Goal: Task Accomplishment & Management: Complete application form

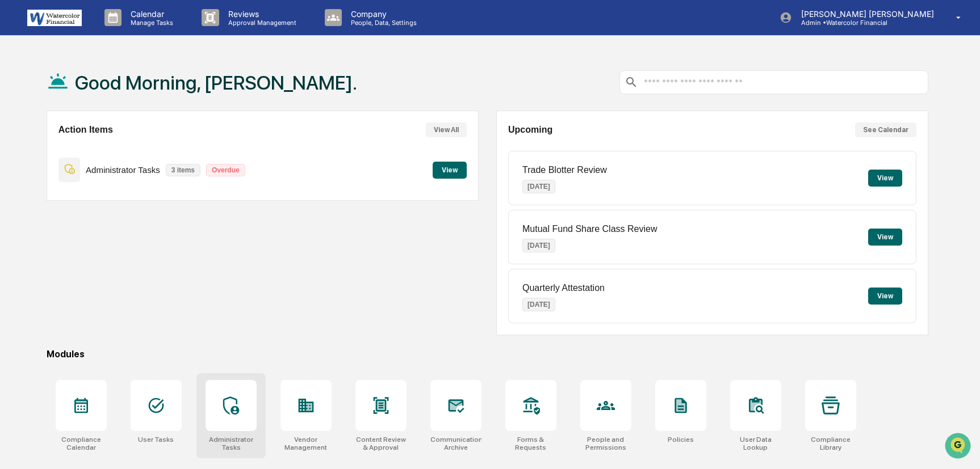
click at [233, 395] on div at bounding box center [231, 405] width 51 height 51
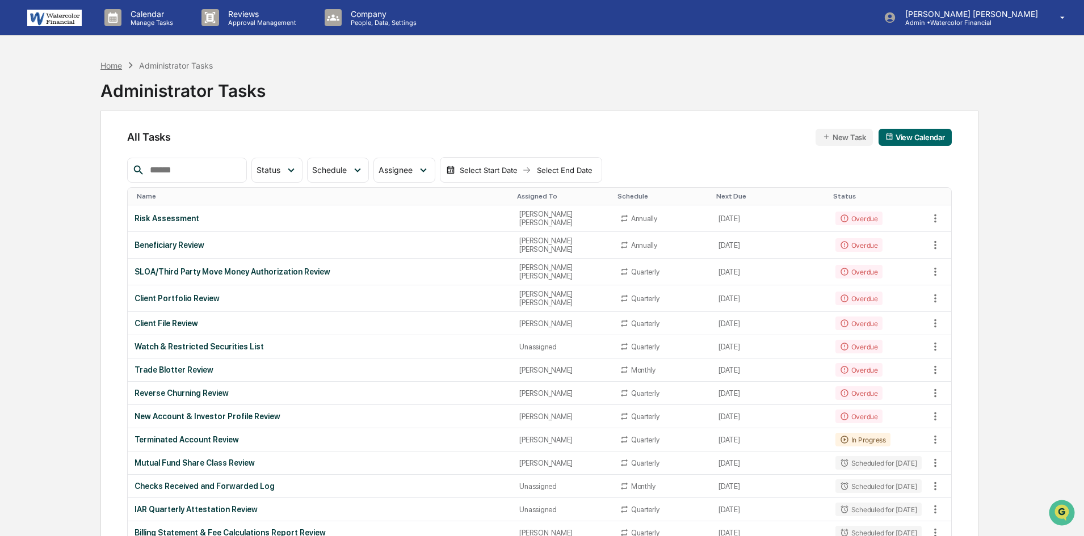
click at [117, 65] on div "Home" at bounding box center [111, 66] width 22 height 10
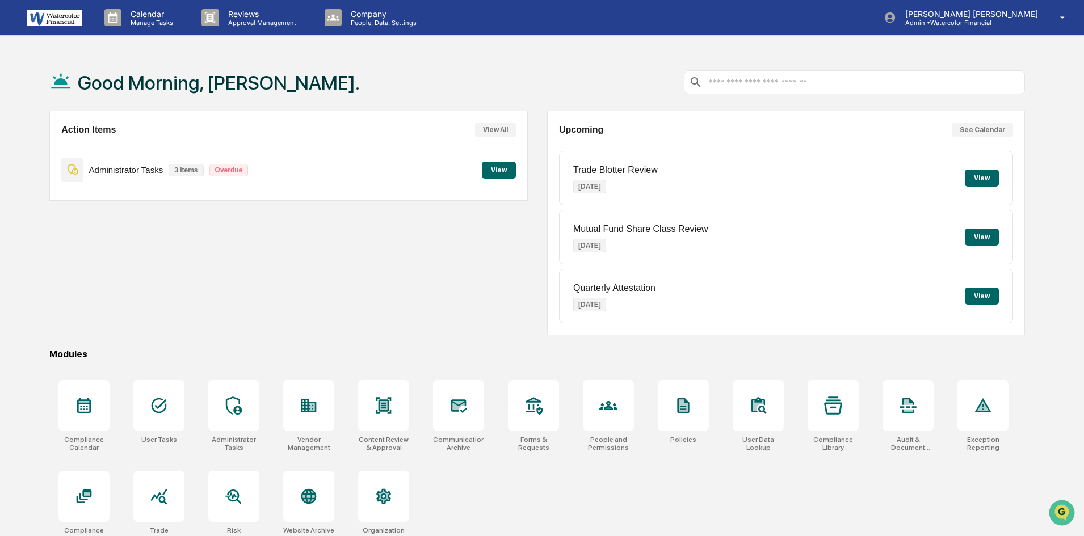
scroll to position [54, 0]
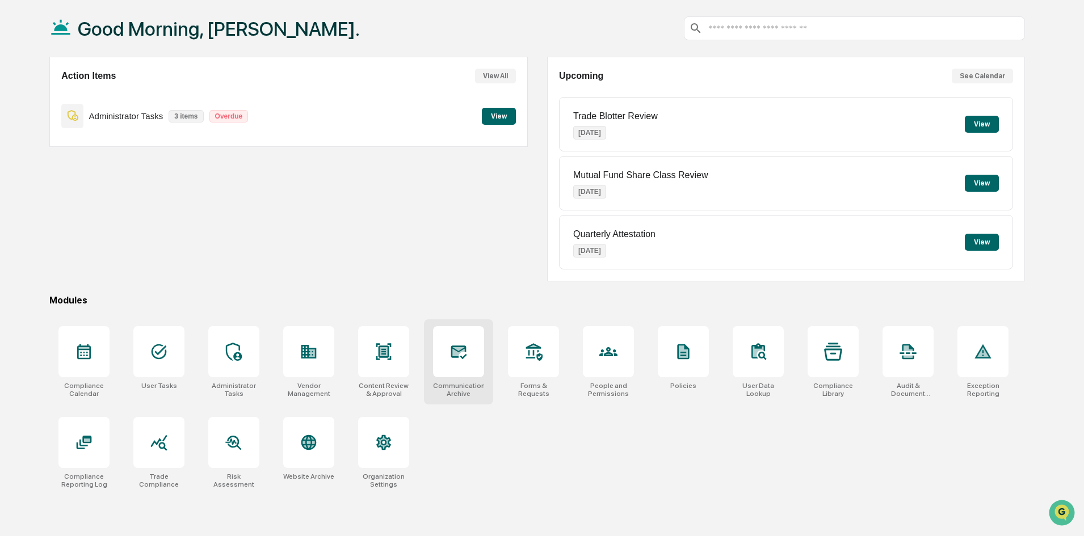
click at [470, 354] on div at bounding box center [458, 351] width 51 height 51
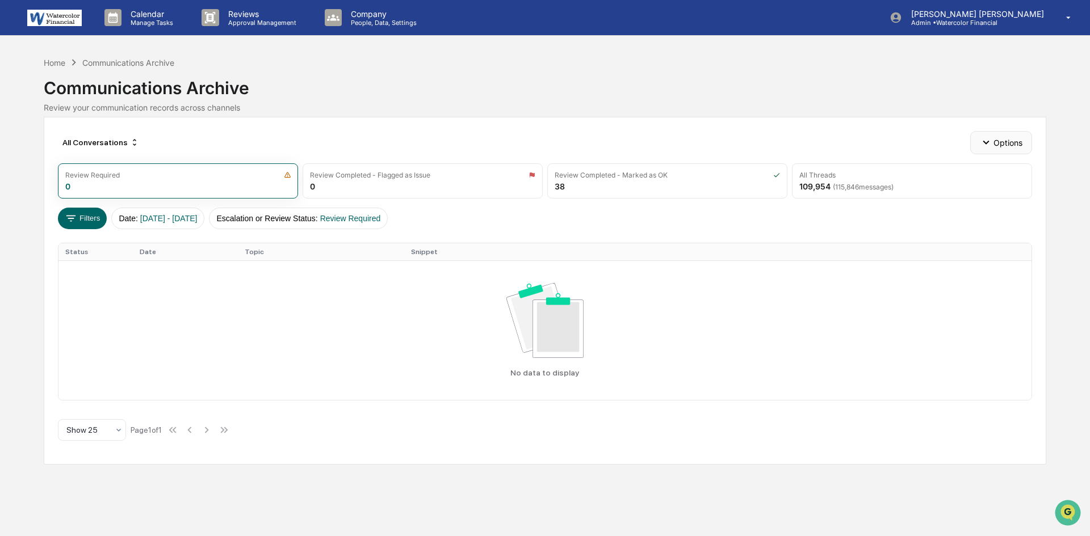
click at [1001, 145] on button "Options" at bounding box center [1001, 142] width 62 height 23
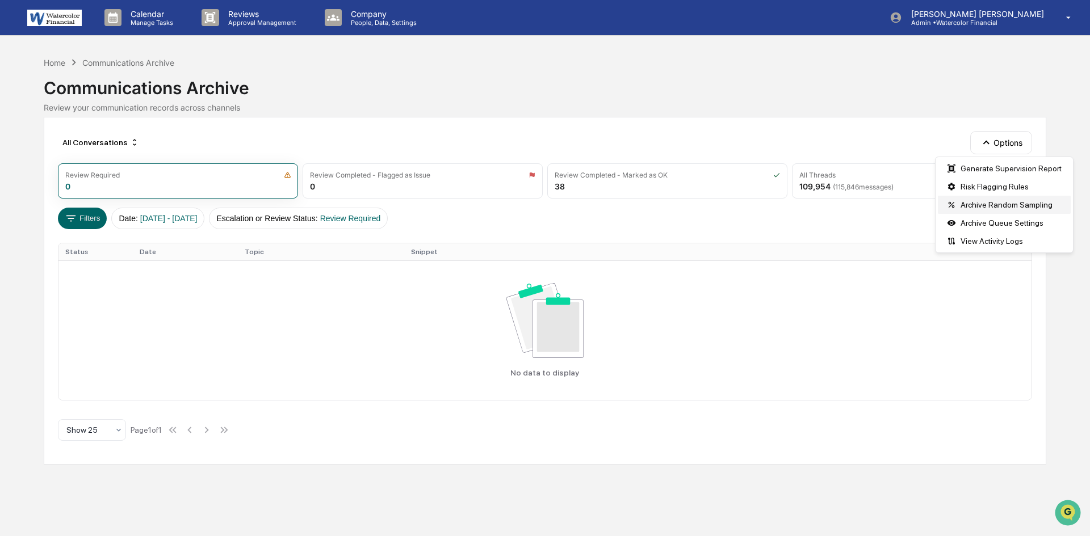
click at [980, 203] on div "Archive Random Sampling" at bounding box center [1004, 205] width 133 height 18
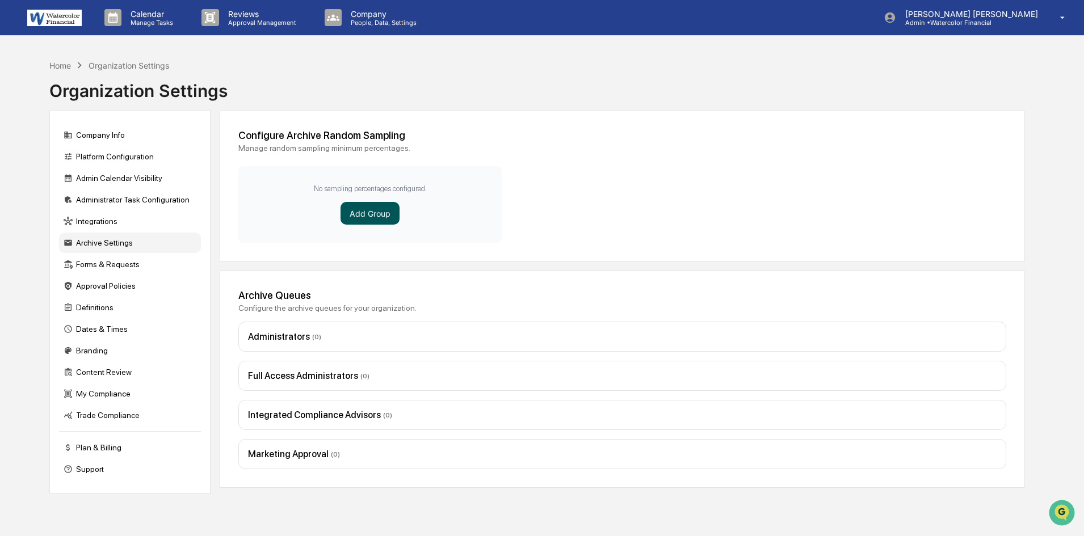
click at [366, 210] on button "Add Group" at bounding box center [370, 213] width 59 height 23
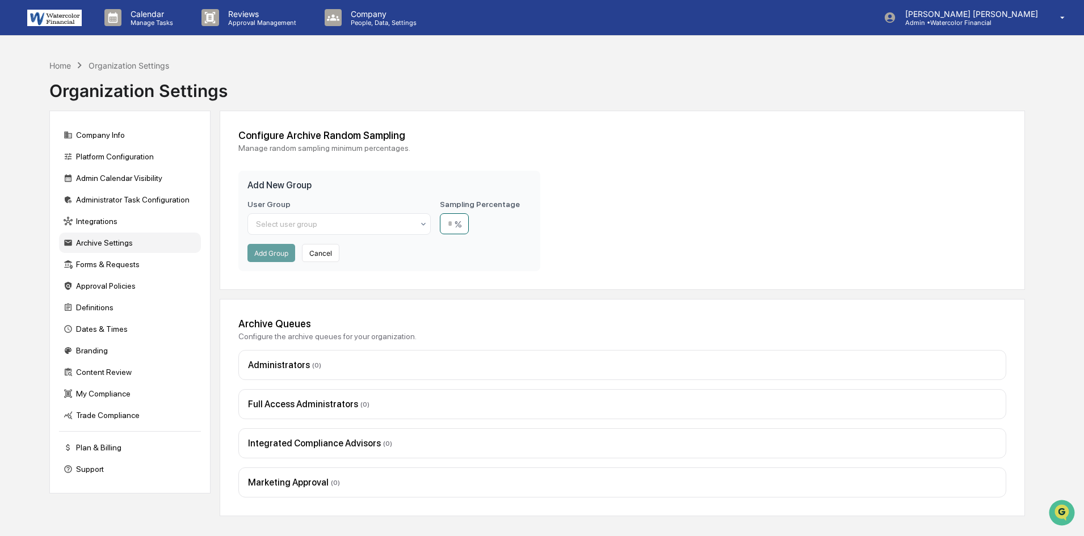
click at [465, 223] on input "number" at bounding box center [454, 223] width 29 height 21
drag, startPoint x: 469, startPoint y: 223, endPoint x: 463, endPoint y: 224, distance: 6.3
click at [463, 224] on input "number" at bounding box center [454, 223] width 29 height 21
type input "*"
click at [425, 223] on icon at bounding box center [423, 224] width 9 height 9
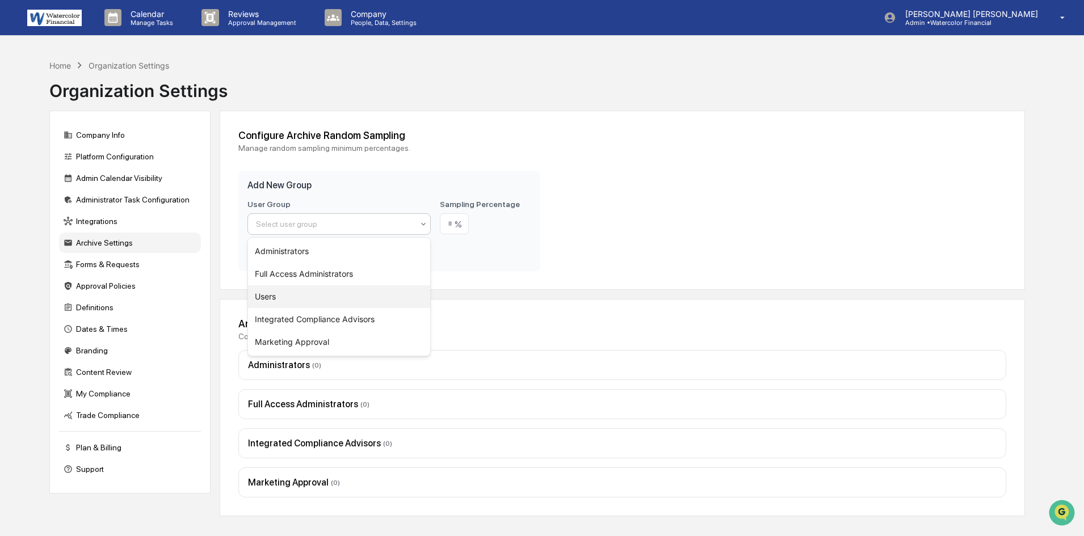
click at [272, 291] on div "Users" at bounding box center [339, 297] width 182 height 23
click at [269, 254] on button "Add Group" at bounding box center [272, 253] width 48 height 18
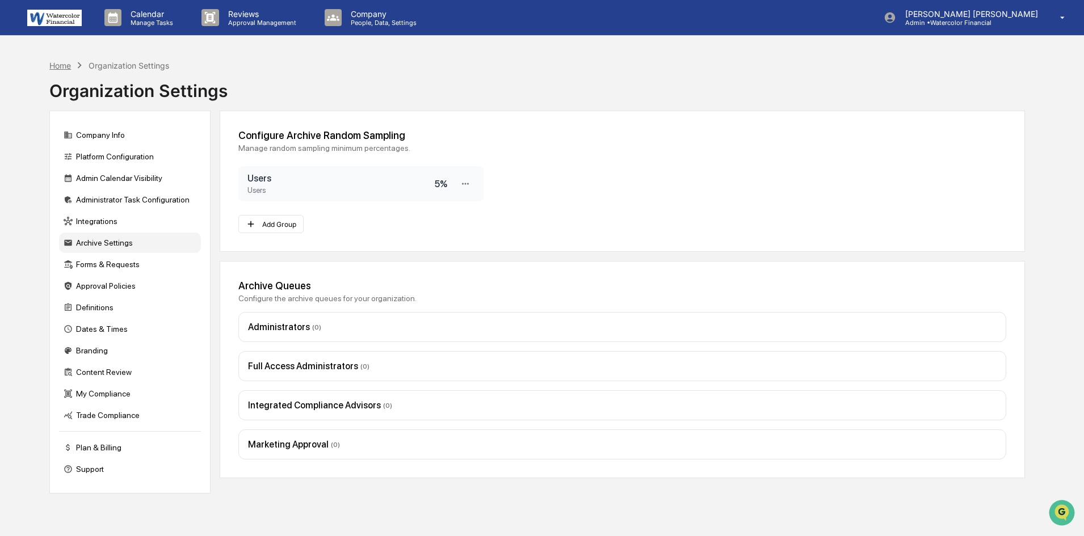
click at [62, 64] on div "Home" at bounding box center [60, 66] width 22 height 10
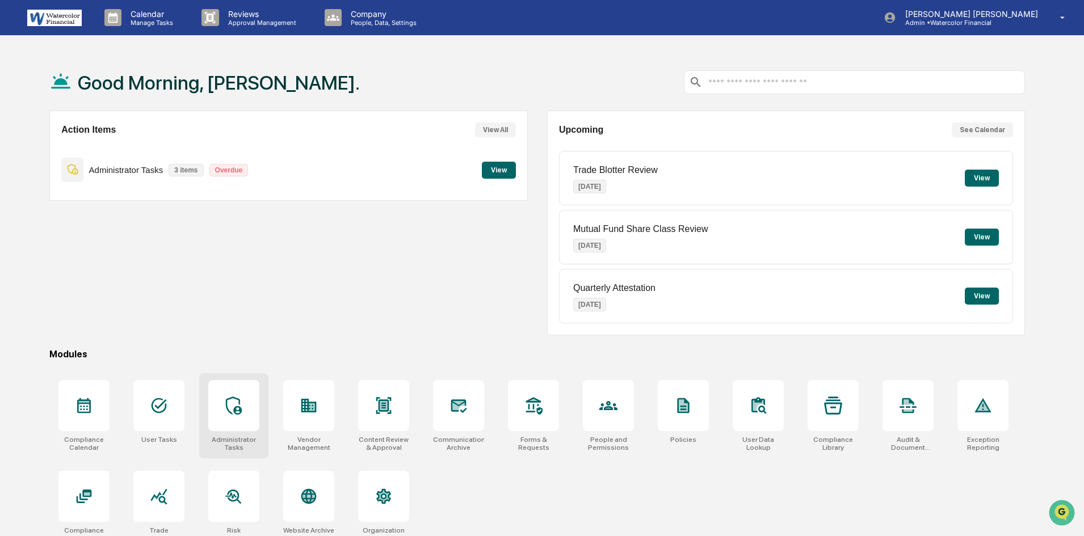
click at [235, 405] on icon at bounding box center [234, 406] width 18 height 18
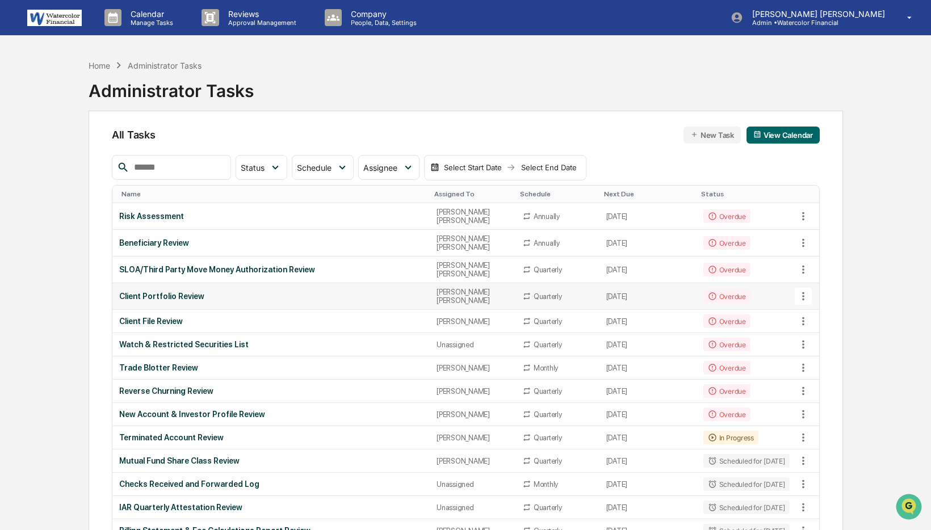
click at [171, 292] on div "Client Portfolio Review" at bounding box center [271, 296] width 304 height 9
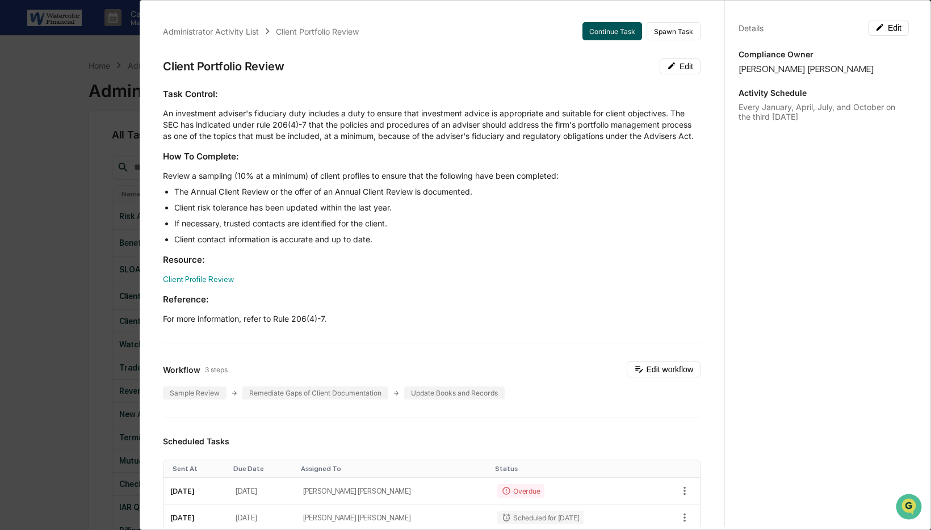
click at [593, 30] on button "Continue Task" at bounding box center [612, 31] width 60 height 18
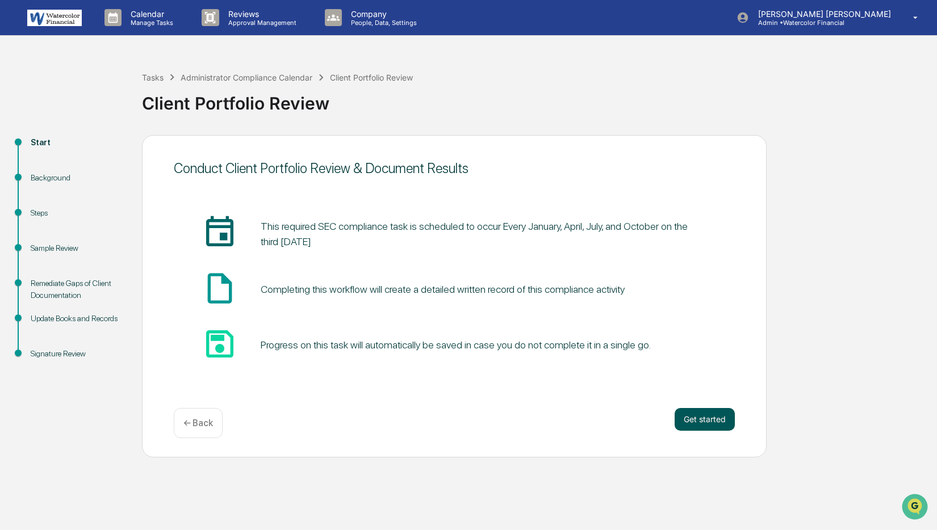
click at [717, 419] on button "Get started" at bounding box center [704, 419] width 60 height 23
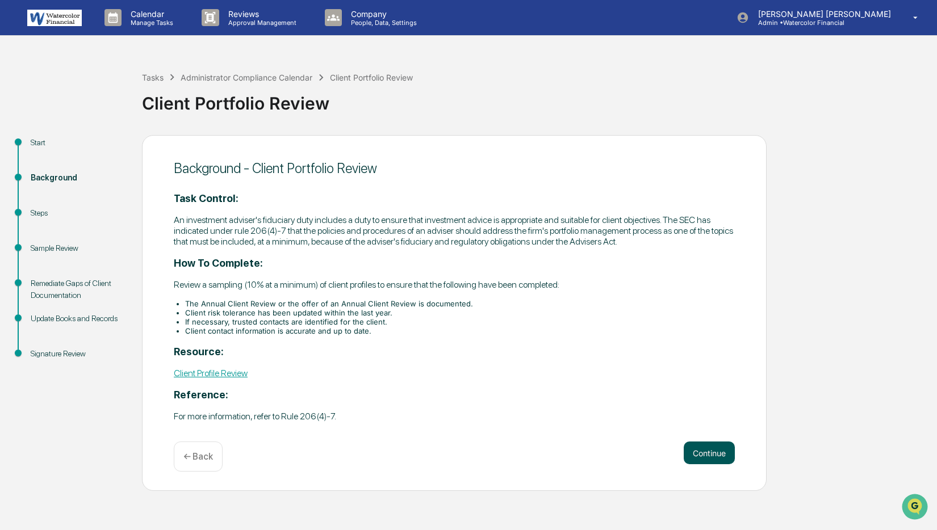
click at [702, 450] on button "Continue" at bounding box center [708, 453] width 51 height 23
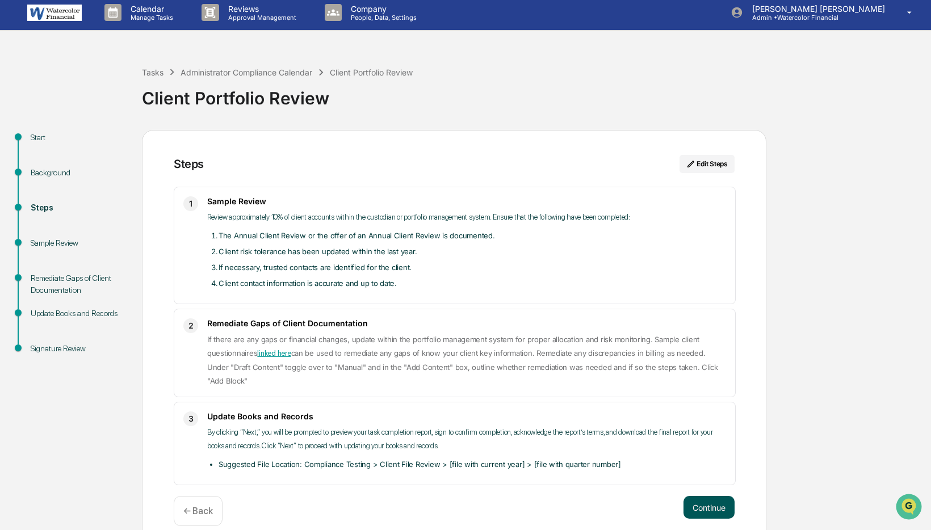
scroll to position [7, 0]
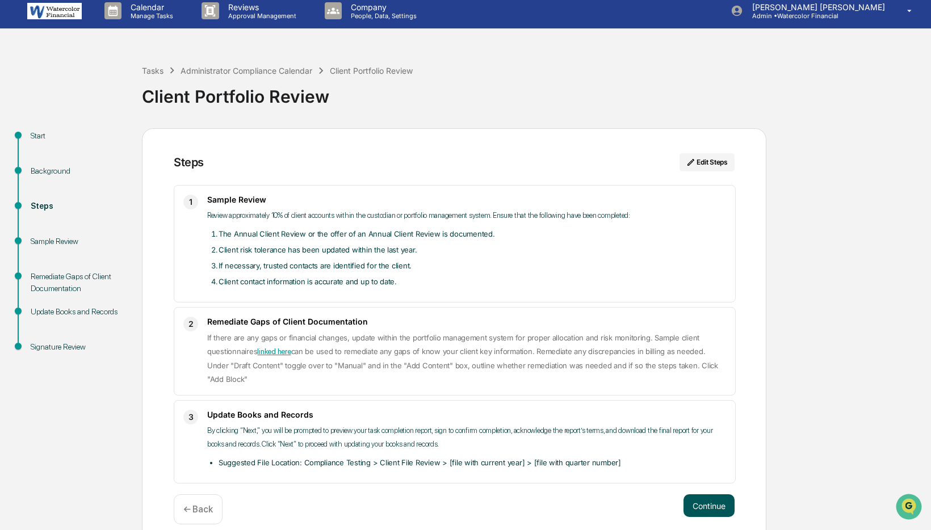
click at [707, 494] on button "Continue" at bounding box center [708, 505] width 51 height 23
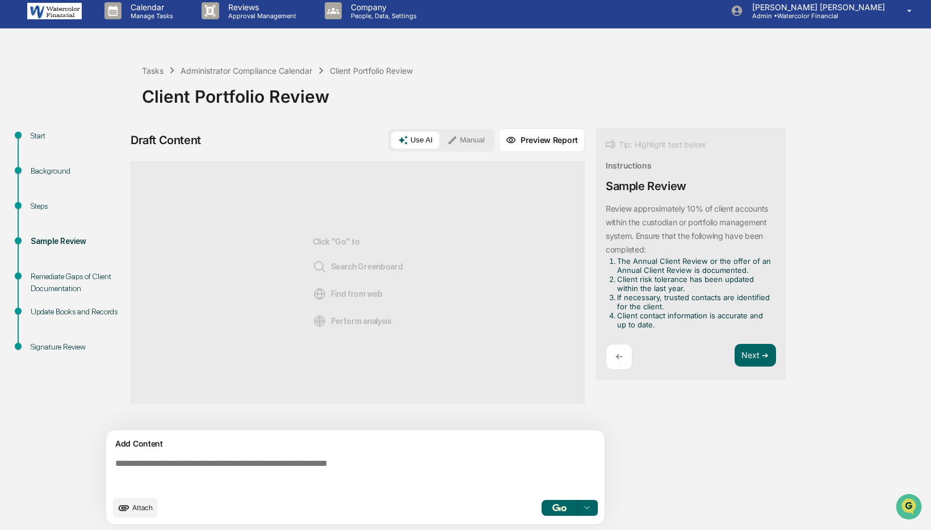
scroll to position [9, 0]
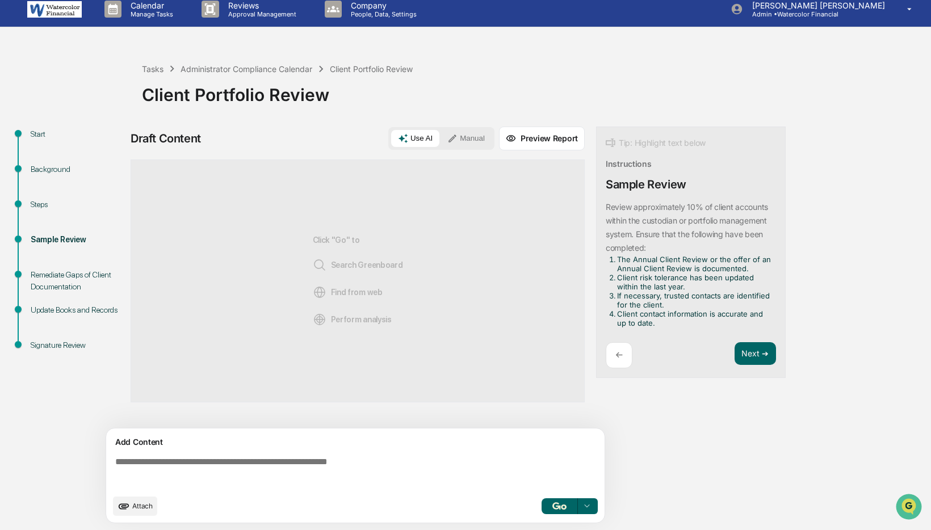
click at [466, 136] on button "Manual" at bounding box center [466, 138] width 51 height 17
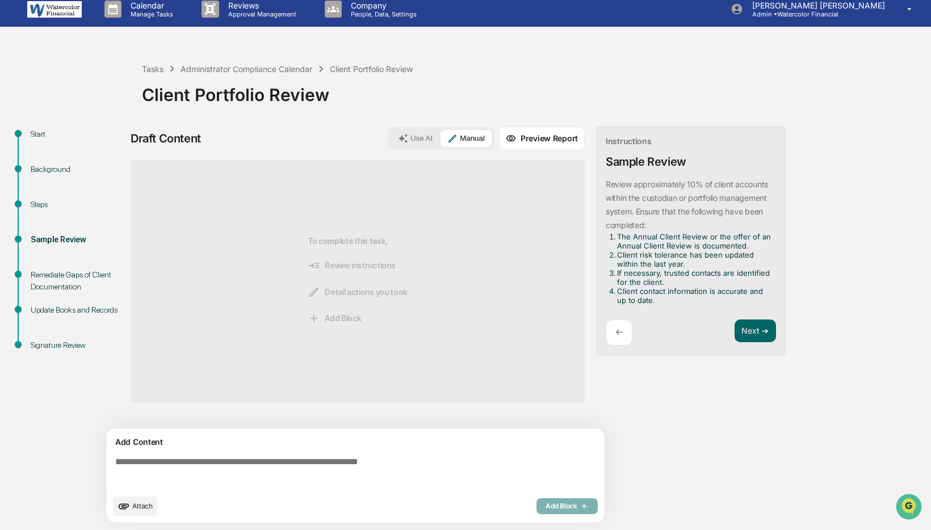
click at [249, 460] on textarea at bounding box center [358, 472] width 494 height 41
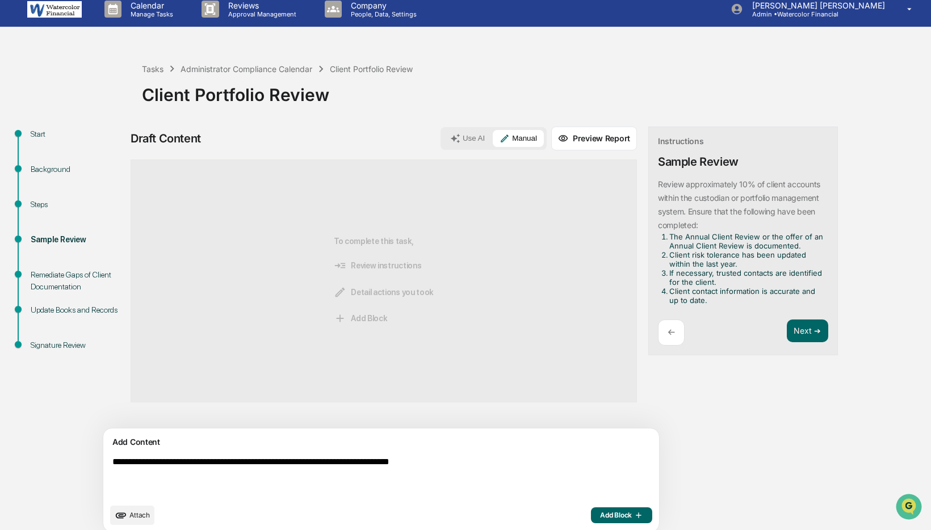
click at [273, 463] on textarea "**********" at bounding box center [355, 477] width 494 height 50
click at [501, 463] on textarea "**********" at bounding box center [355, 477] width 494 height 50
type textarea "**********"
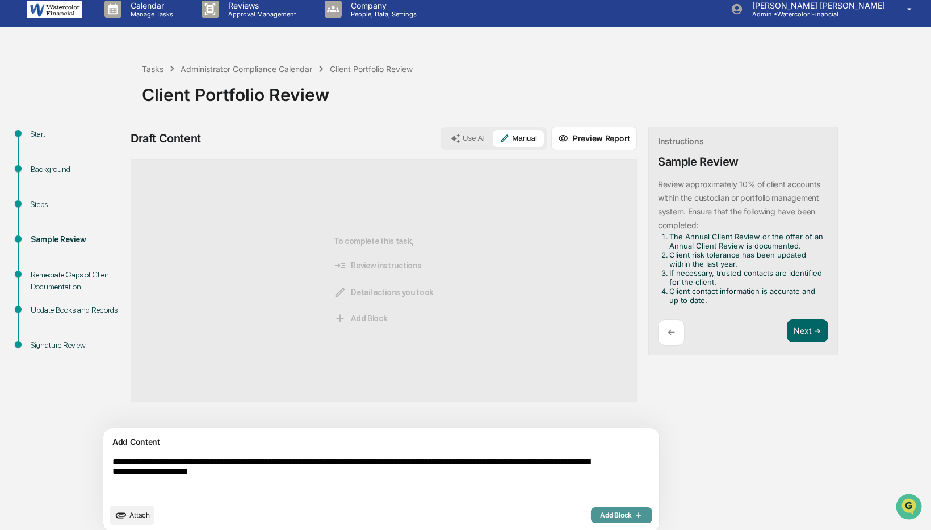
click at [600, 512] on span "Add Block" at bounding box center [621, 515] width 43 height 9
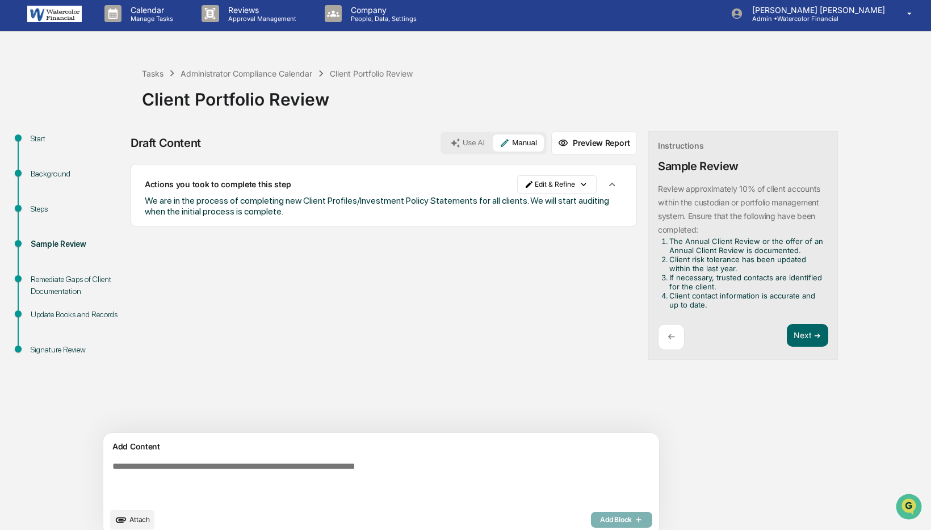
scroll to position [0, 0]
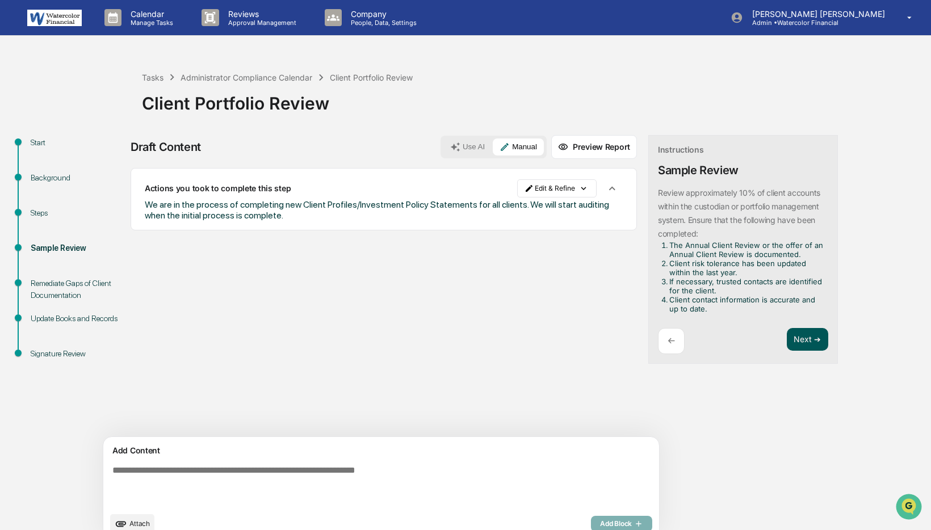
click at [787, 339] on button "Next ➔" at bounding box center [807, 339] width 41 height 23
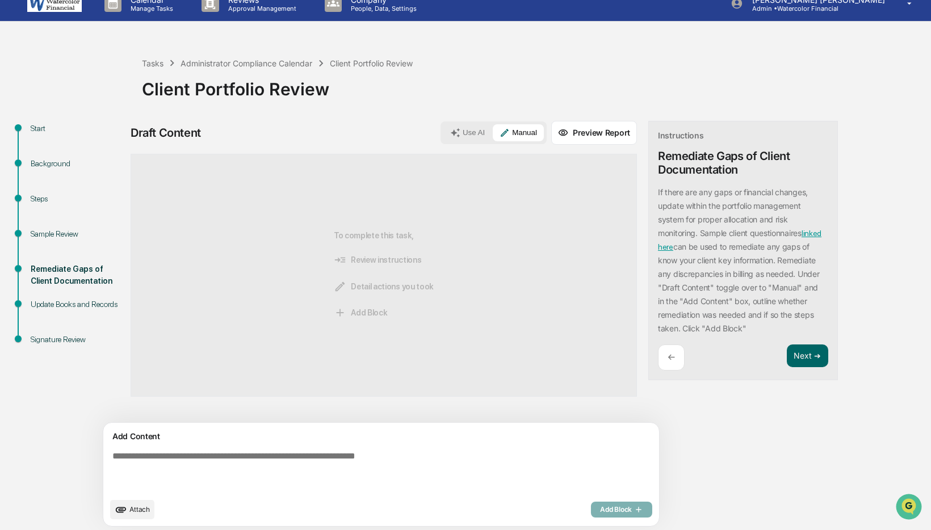
scroll to position [18, 0]
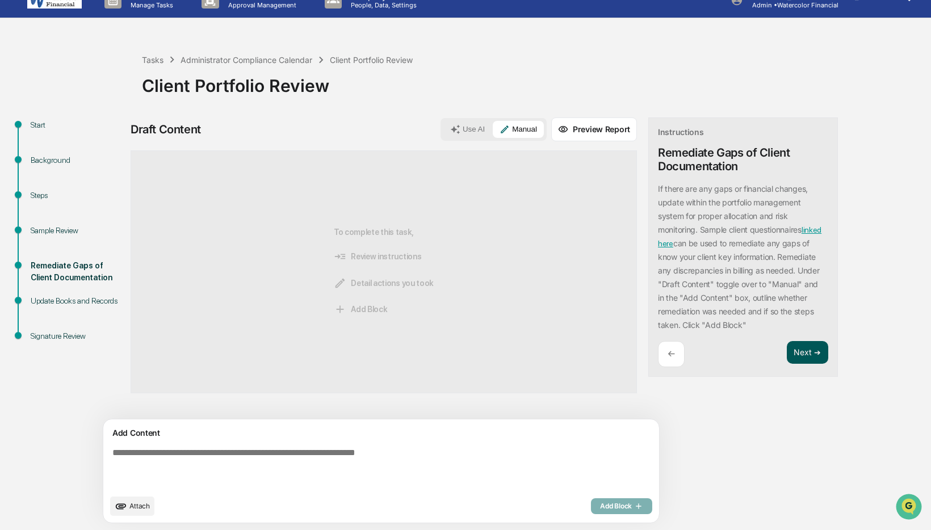
click at [787, 357] on button "Next ➔" at bounding box center [807, 352] width 41 height 23
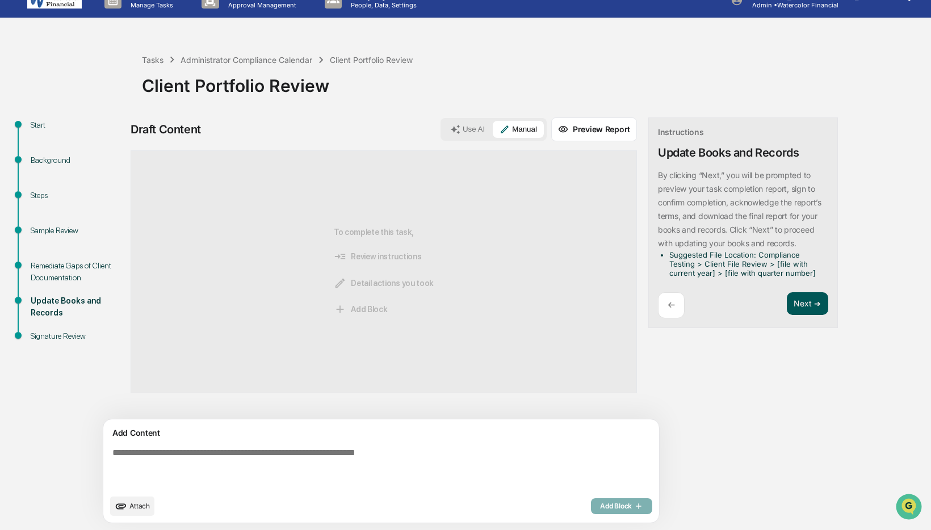
click at [787, 304] on button "Next ➔" at bounding box center [807, 303] width 41 height 23
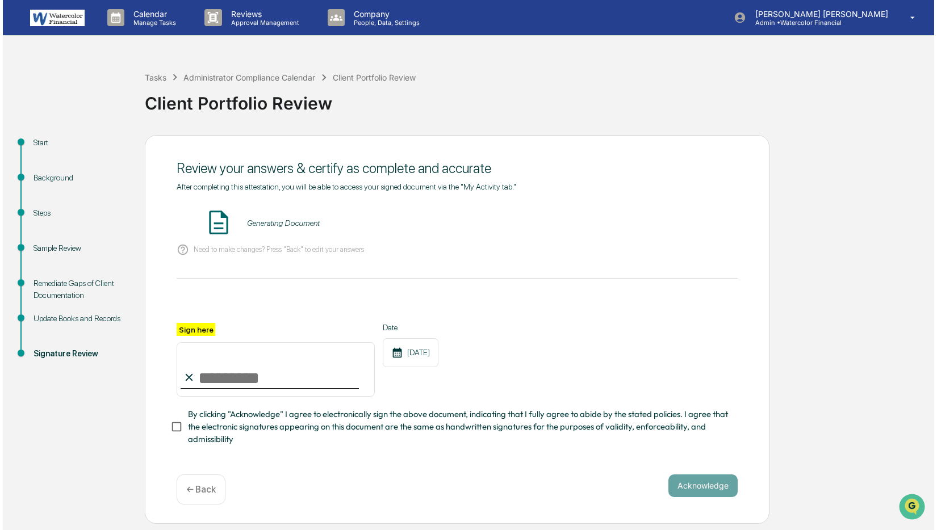
scroll to position [0, 0]
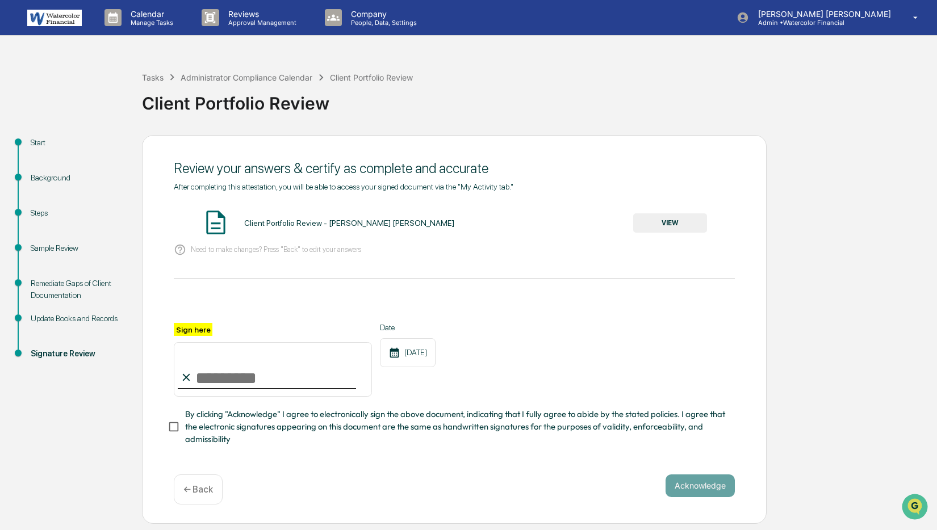
click at [656, 220] on button "VIEW" at bounding box center [670, 222] width 74 height 19
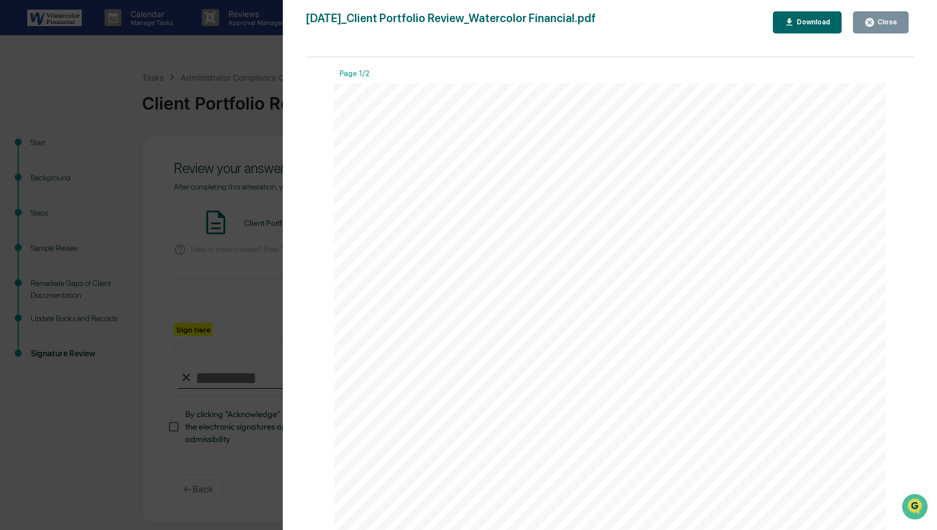
click at [882, 22] on div "Close" at bounding box center [886, 22] width 22 height 8
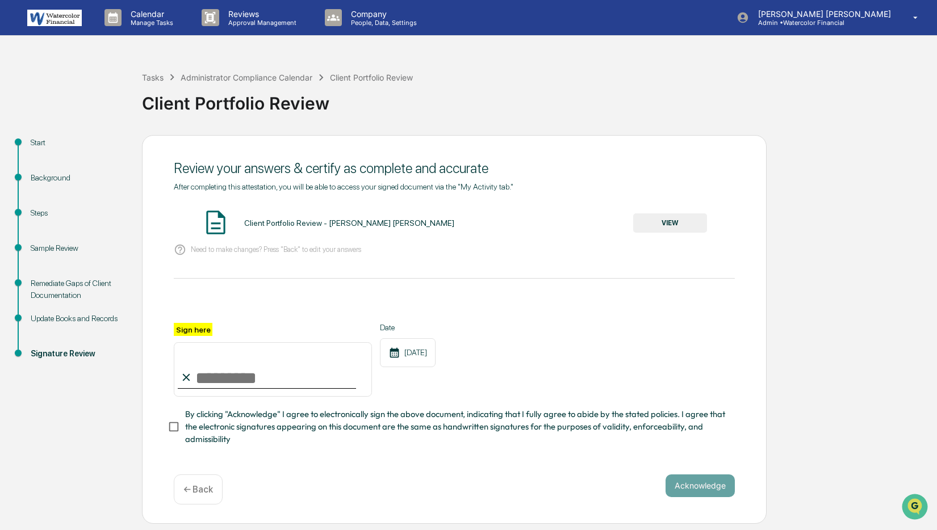
click at [255, 380] on input "Sign here" at bounding box center [273, 369] width 198 height 54
type input "**********"
click at [705, 490] on button "Acknowledge" at bounding box center [699, 486] width 69 height 23
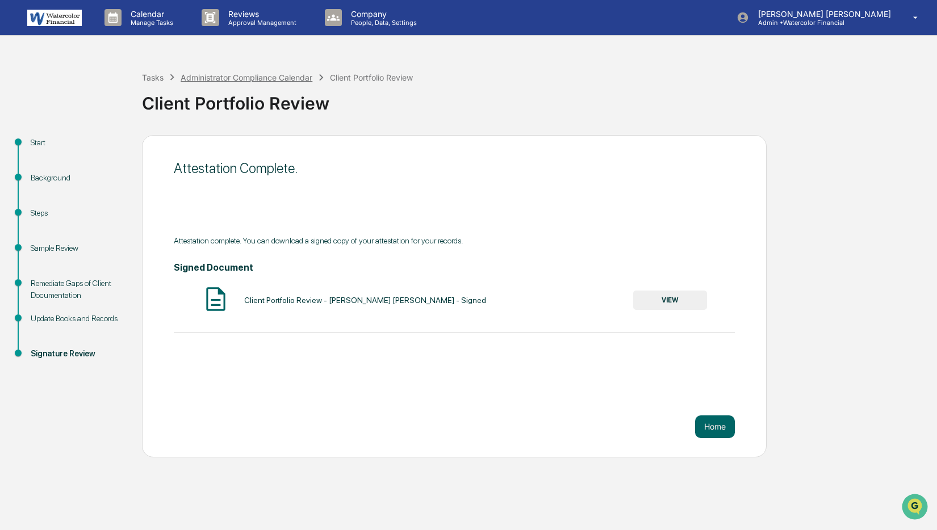
click at [213, 74] on div "Administrator Compliance Calendar" at bounding box center [247, 78] width 132 height 10
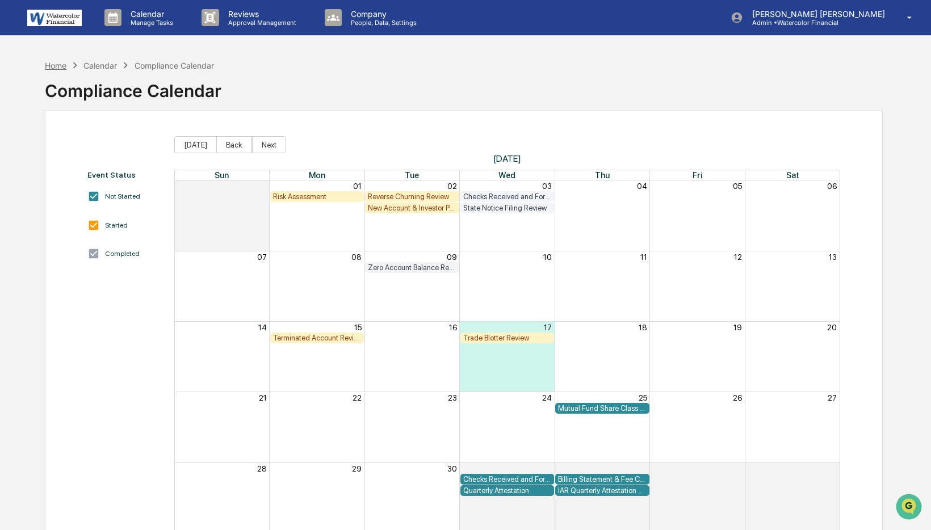
click at [53, 67] on div "Home" at bounding box center [56, 66] width 22 height 10
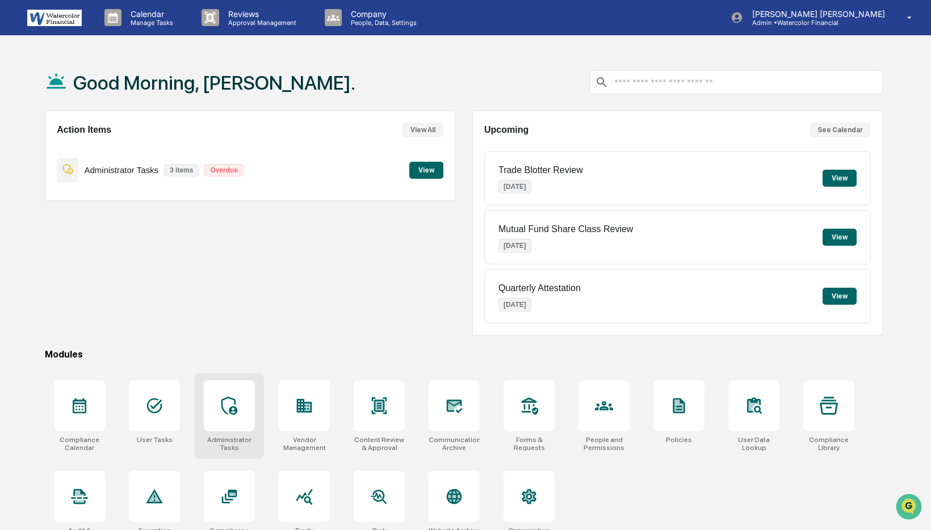
click at [234, 408] on icon at bounding box center [229, 406] width 16 height 18
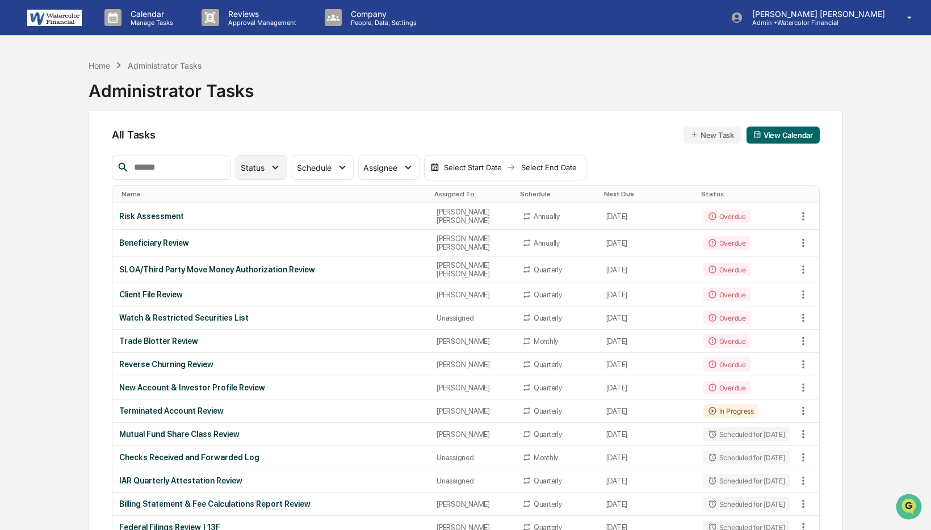
click at [282, 167] on icon at bounding box center [275, 167] width 12 height 12
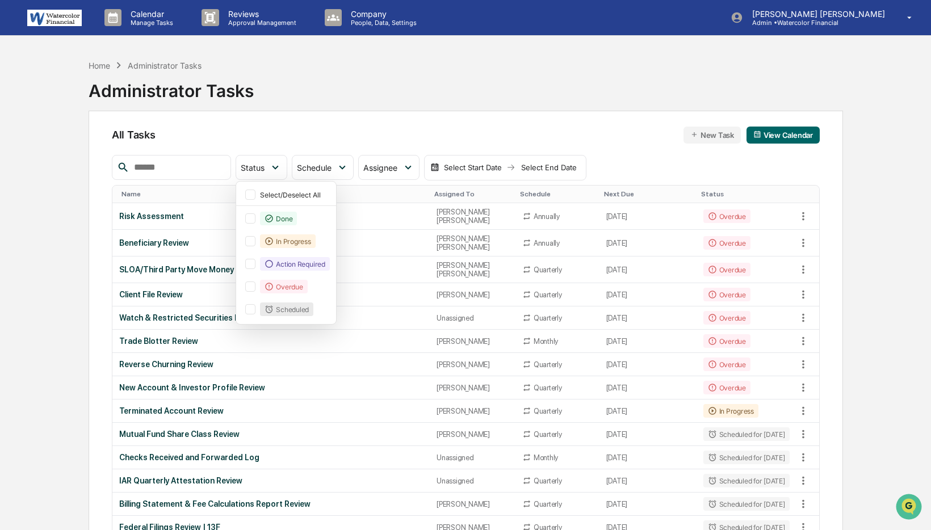
click at [283, 64] on div "Home Administrator Tasks Administrator Tasks" at bounding box center [466, 82] width 754 height 57
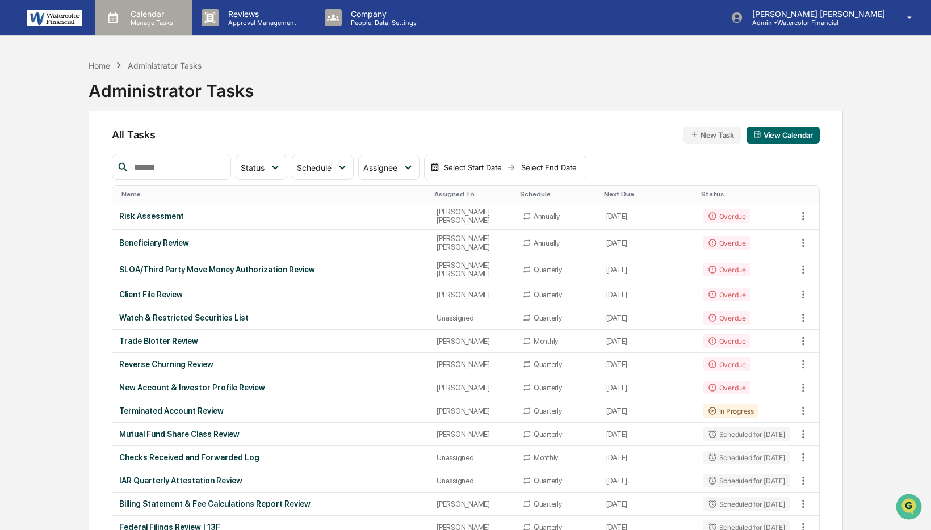
click at [144, 19] on p "Manage Tasks" at bounding box center [149, 23] width 57 height 8
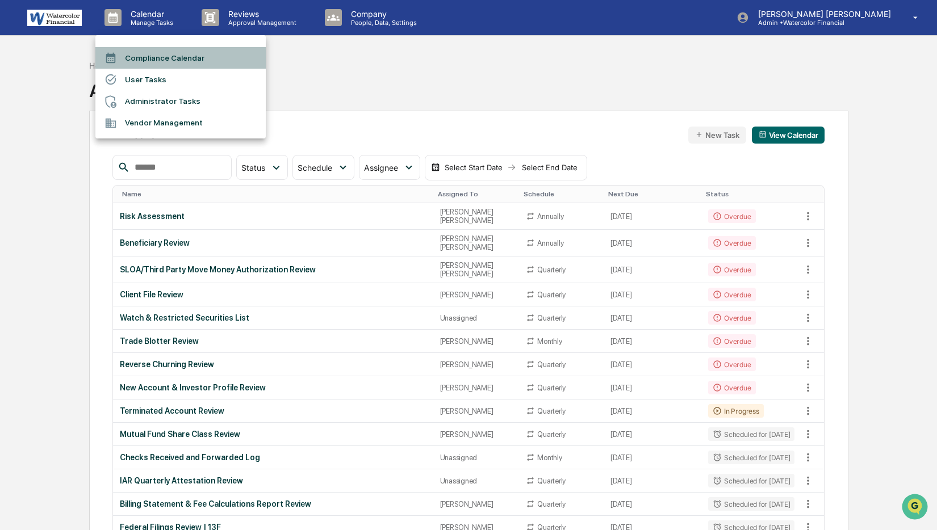
click at [145, 57] on li "Compliance Calendar" at bounding box center [180, 58] width 170 height 22
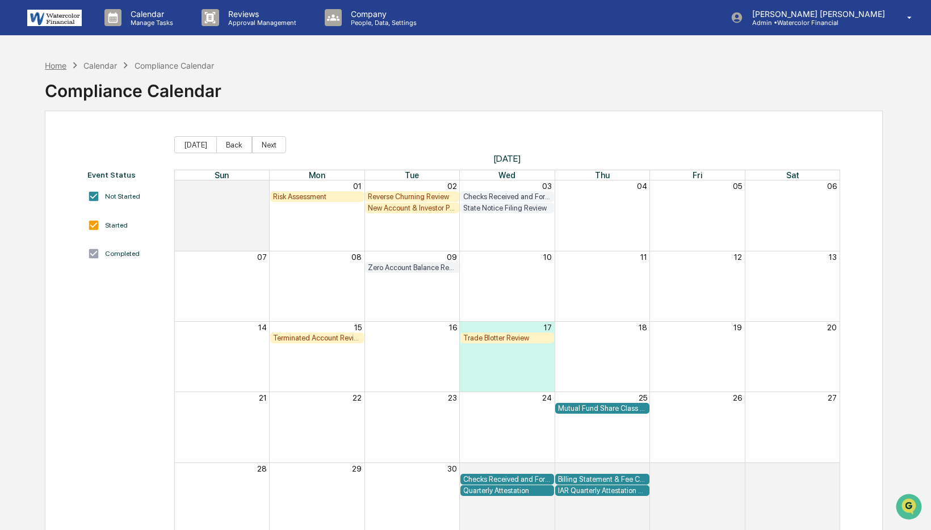
click at [61, 64] on div "Home" at bounding box center [56, 66] width 22 height 10
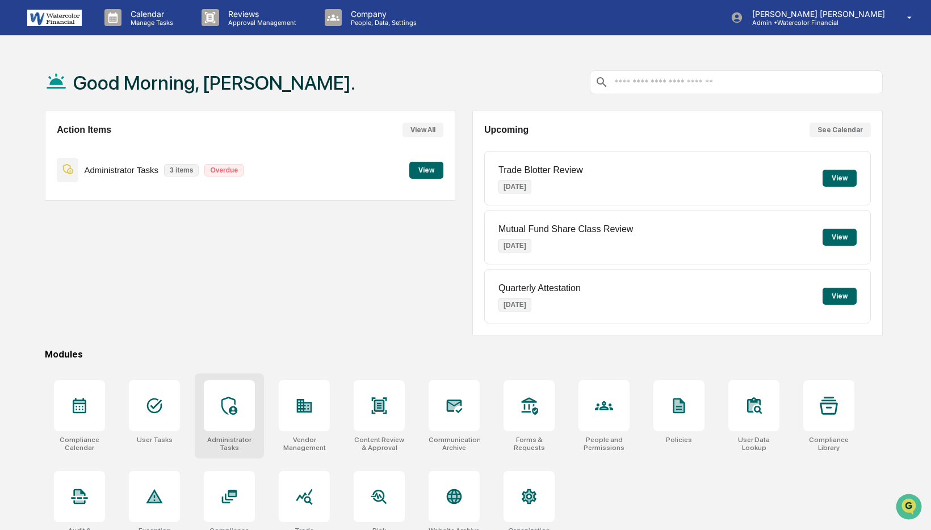
click at [228, 402] on icon at bounding box center [229, 406] width 18 height 18
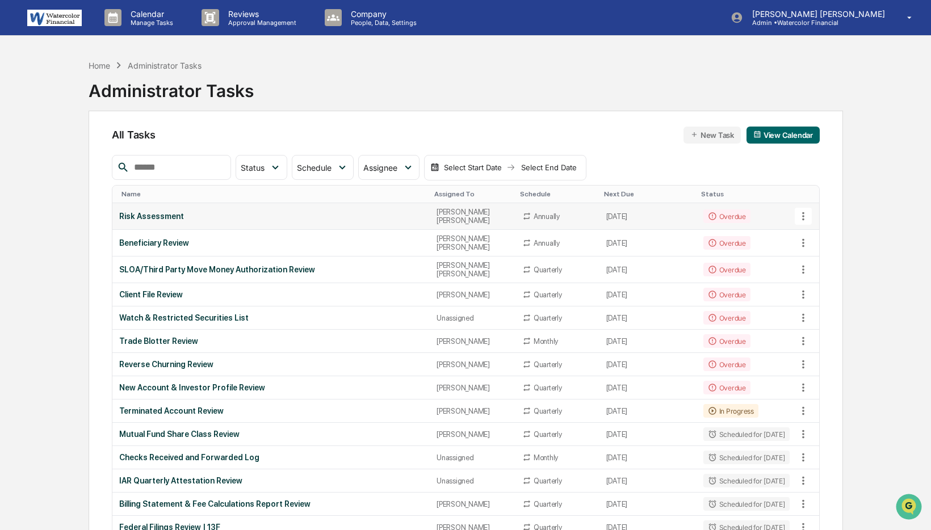
click at [161, 215] on div "Risk Assessment" at bounding box center [271, 216] width 304 height 9
